Goal: Task Accomplishment & Management: Manage account settings

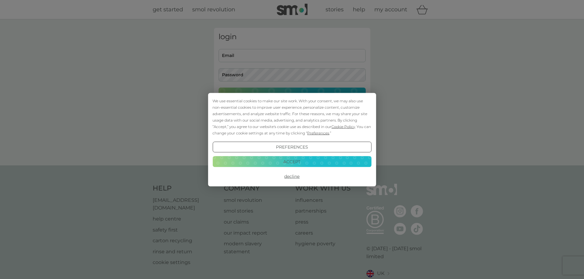
click at [347, 161] on button "Accept" at bounding box center [291, 161] width 159 height 11
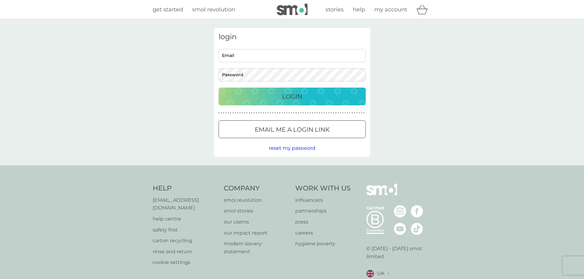
click at [257, 55] on input "Email" at bounding box center [292, 55] width 147 height 13
type input "paul_williams89@hotmail.co.uk"
click at [272, 92] on div "Login" at bounding box center [292, 97] width 135 height 10
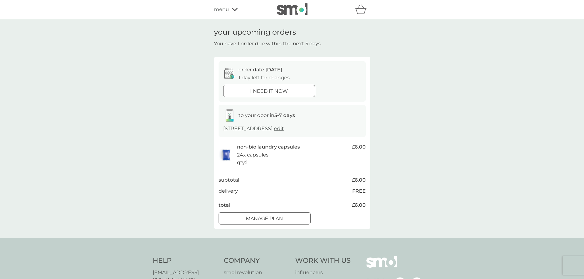
click at [290, 223] on div "Manage plan" at bounding box center [264, 219] width 91 height 8
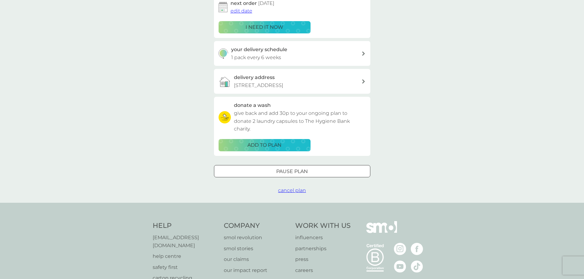
scroll to position [123, 0]
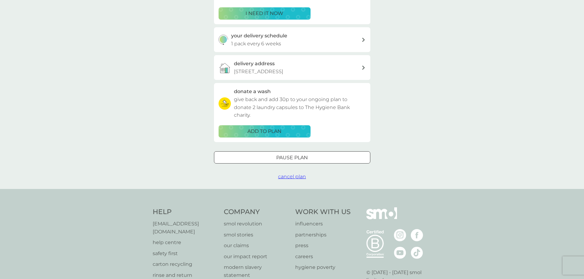
click at [316, 162] on div "Pause plan" at bounding box center [292, 158] width 156 height 8
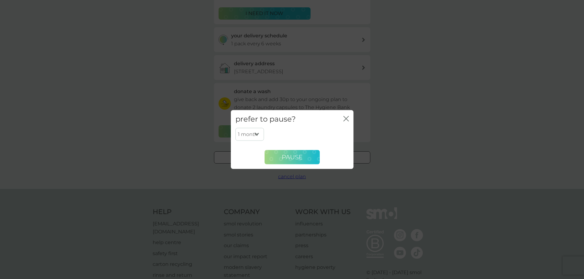
click at [292, 161] on span "Pause" at bounding box center [292, 157] width 21 height 7
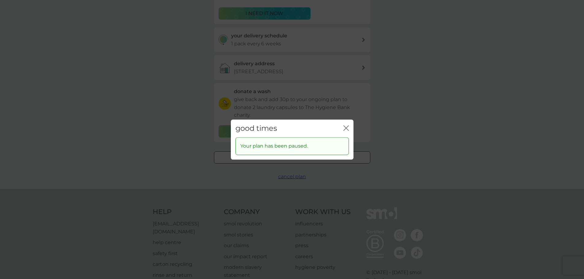
click at [344, 131] on icon "close" at bounding box center [346, 128] width 6 height 6
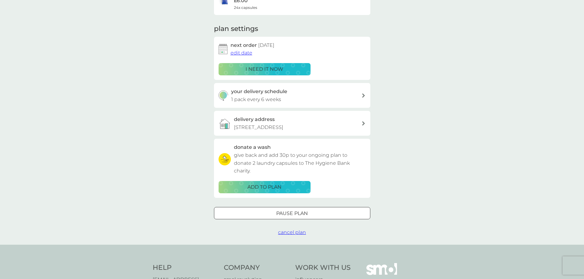
scroll to position [0, 0]
